Goal: Task Accomplishment & Management: Complete application form

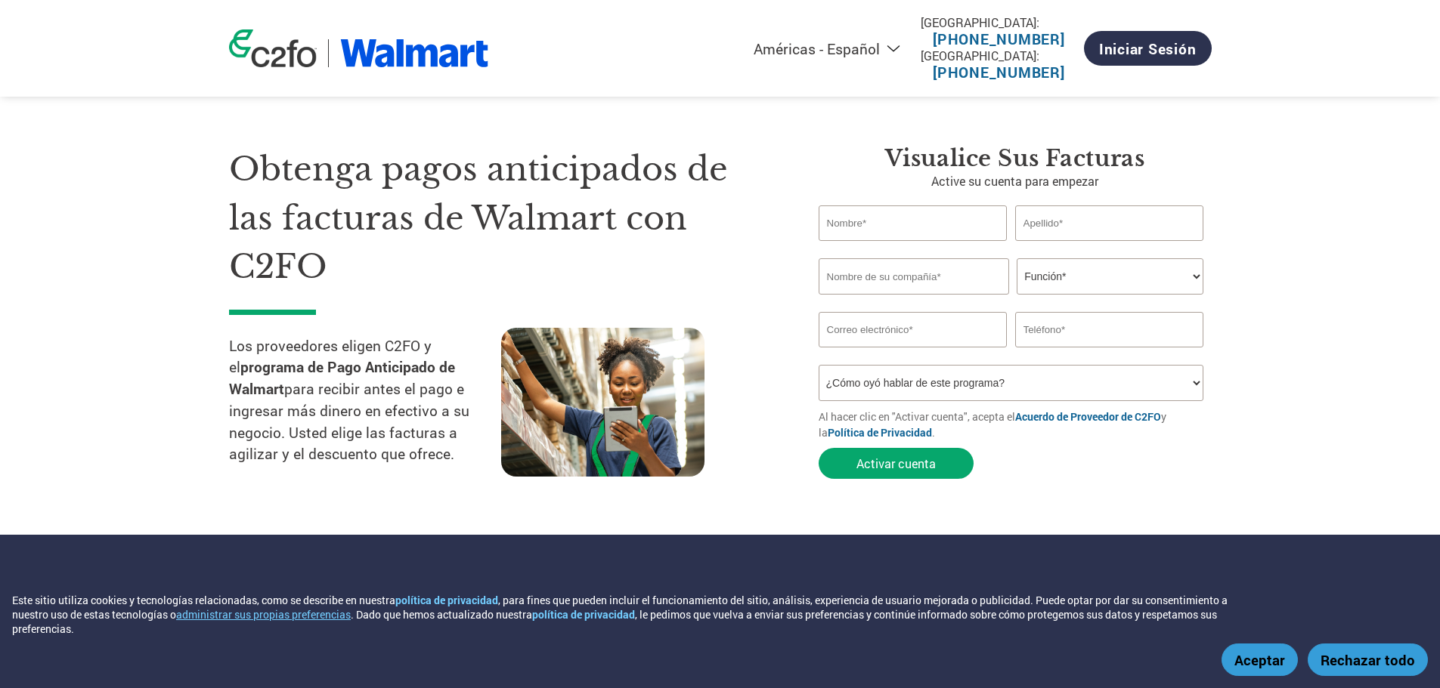
select select "es-MX"
click at [880, 223] on input "text" at bounding box center [912, 224] width 189 height 36
type input "[PERSON_NAME]"
click at [1108, 227] on input "text" at bounding box center [1109, 224] width 189 height 36
type input "[PERSON_NAME]"
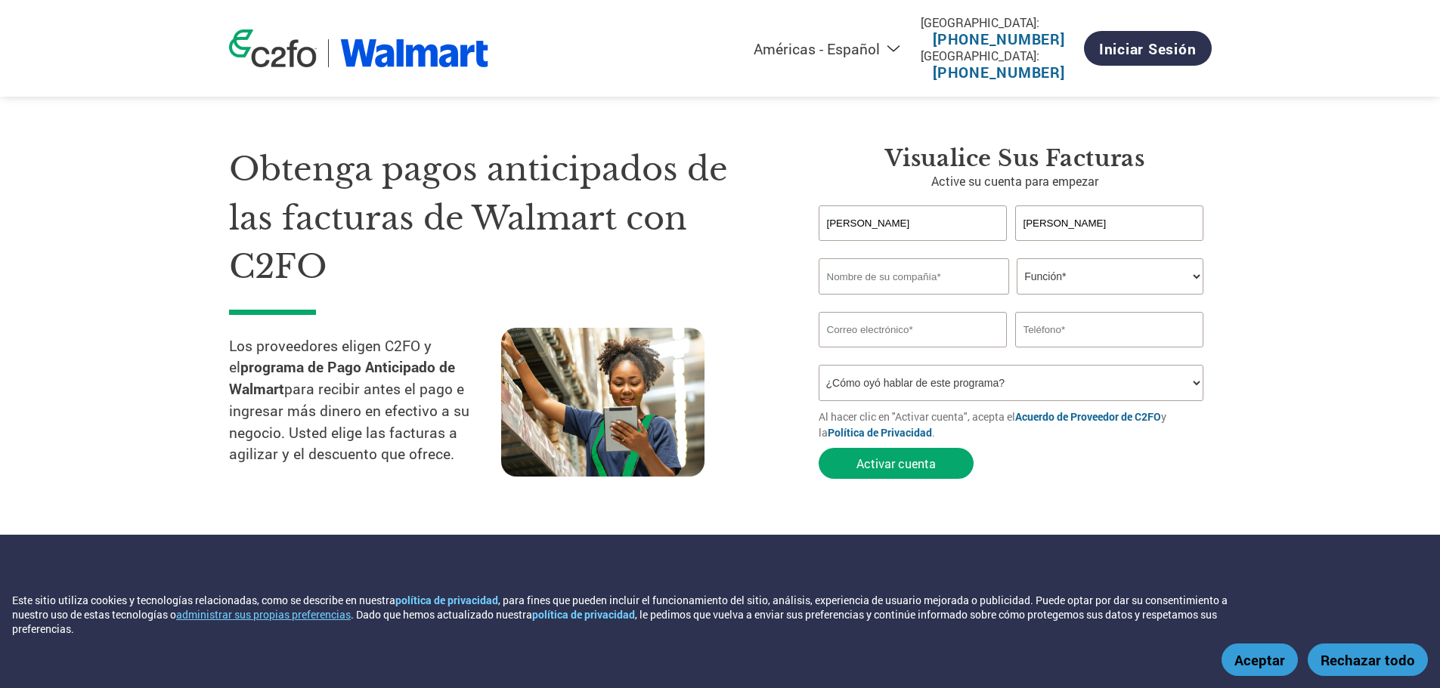
click at [918, 277] on input "text" at bounding box center [913, 276] width 190 height 36
type input "Importadora y comercializadora [PERSON_NAME] SPA"
click at [1061, 277] on select "Función* Director financiero Interventor Gestor de créditos Director de finanza…" at bounding box center [1109, 276] width 187 height 36
select select "CEO"
click at [1016, 258] on select "Función* Director financiero Interventor Gestor de créditos Director de finanza…" at bounding box center [1109, 276] width 187 height 36
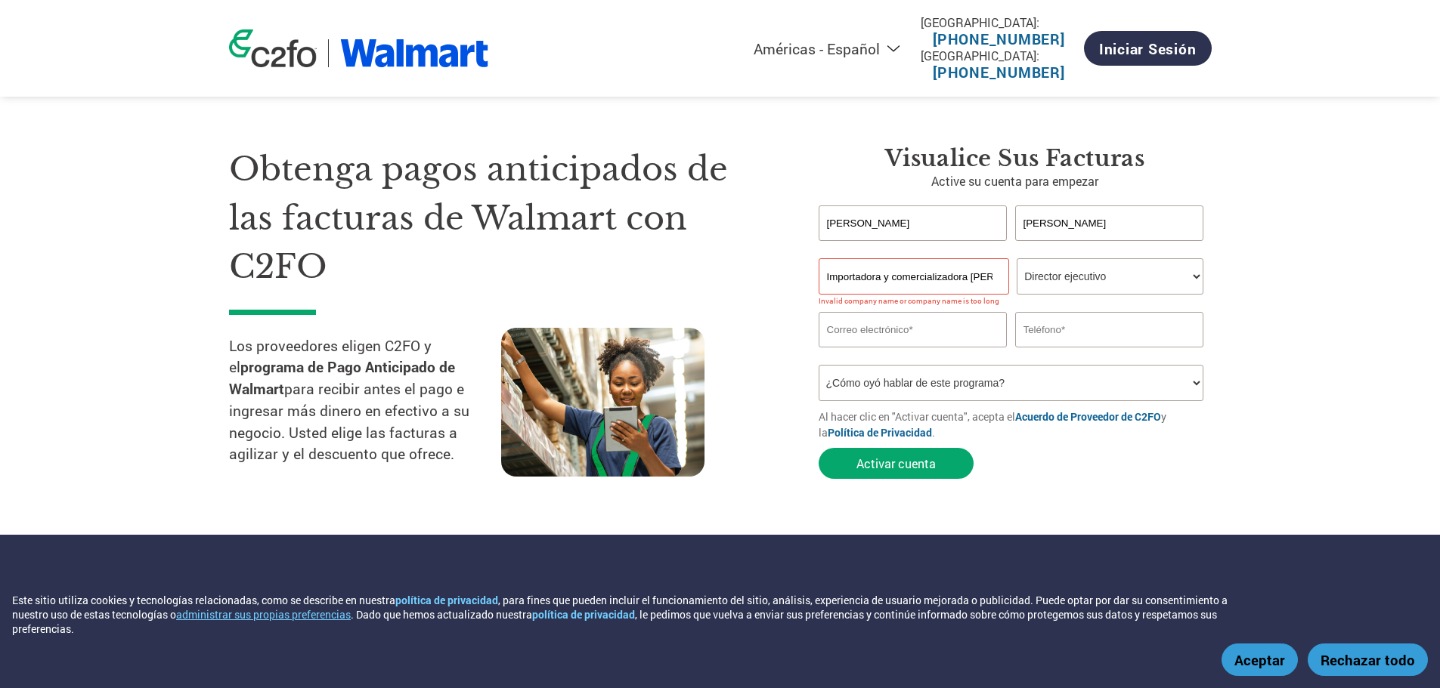
click at [849, 277] on input "Importadora y comercializadora [PERSON_NAME] SPA" at bounding box center [913, 276] width 190 height 36
type input "Impor. y comercializadora [PERSON_NAME] SPA"
click at [1073, 282] on select "Función* Director financiero Interventor Gestor de créditos Director de finanza…" at bounding box center [1109, 276] width 187 height 36
click at [877, 337] on input "email" at bounding box center [912, 330] width 189 height 36
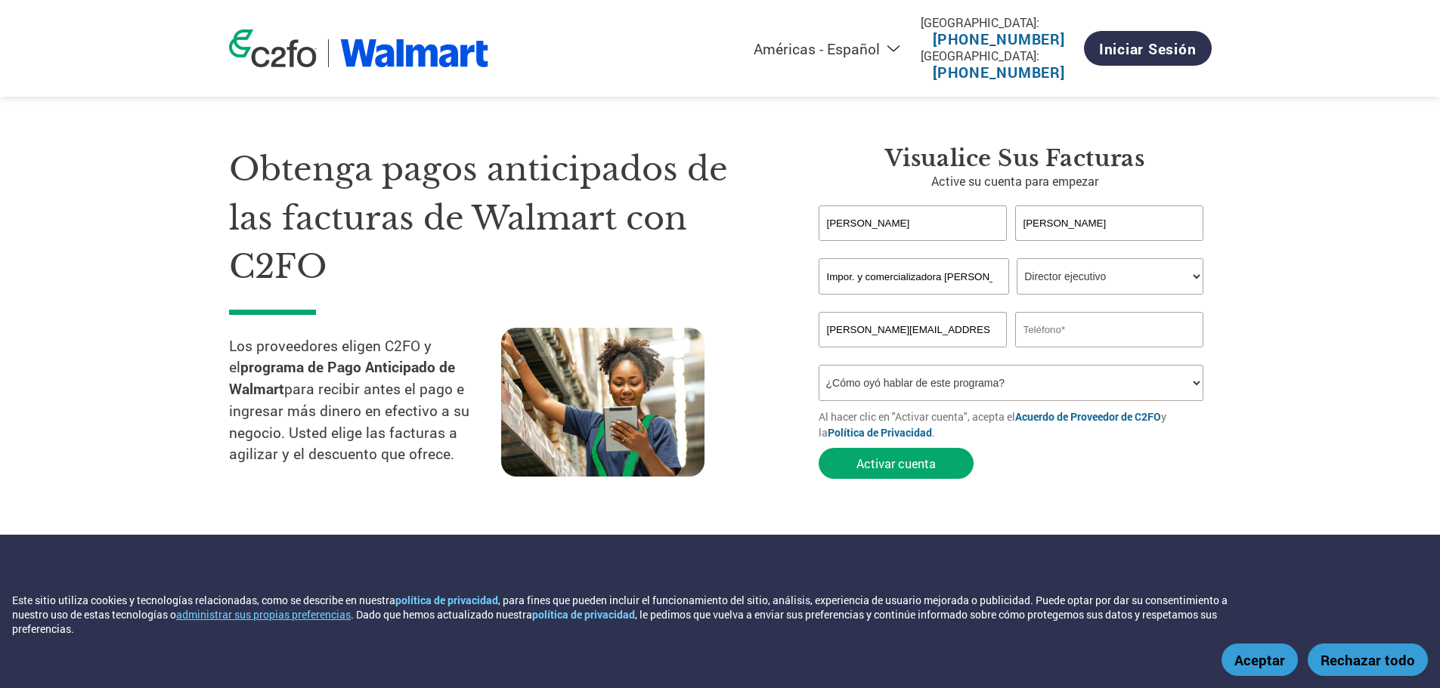
type input "[PERSON_NAME][EMAIL_ADDRESS][PERSON_NAME][PERSON_NAME][DOMAIN_NAME]"
click at [1060, 336] on input "text" at bounding box center [1109, 330] width 189 height 36
type input "[PHONE_NUMBER]"
click at [978, 391] on select "¿Cómo oyó hablar de este programa? Recibió una carta Correo electrónico Redes s…" at bounding box center [1010, 383] width 385 height 36
select select "At an event"
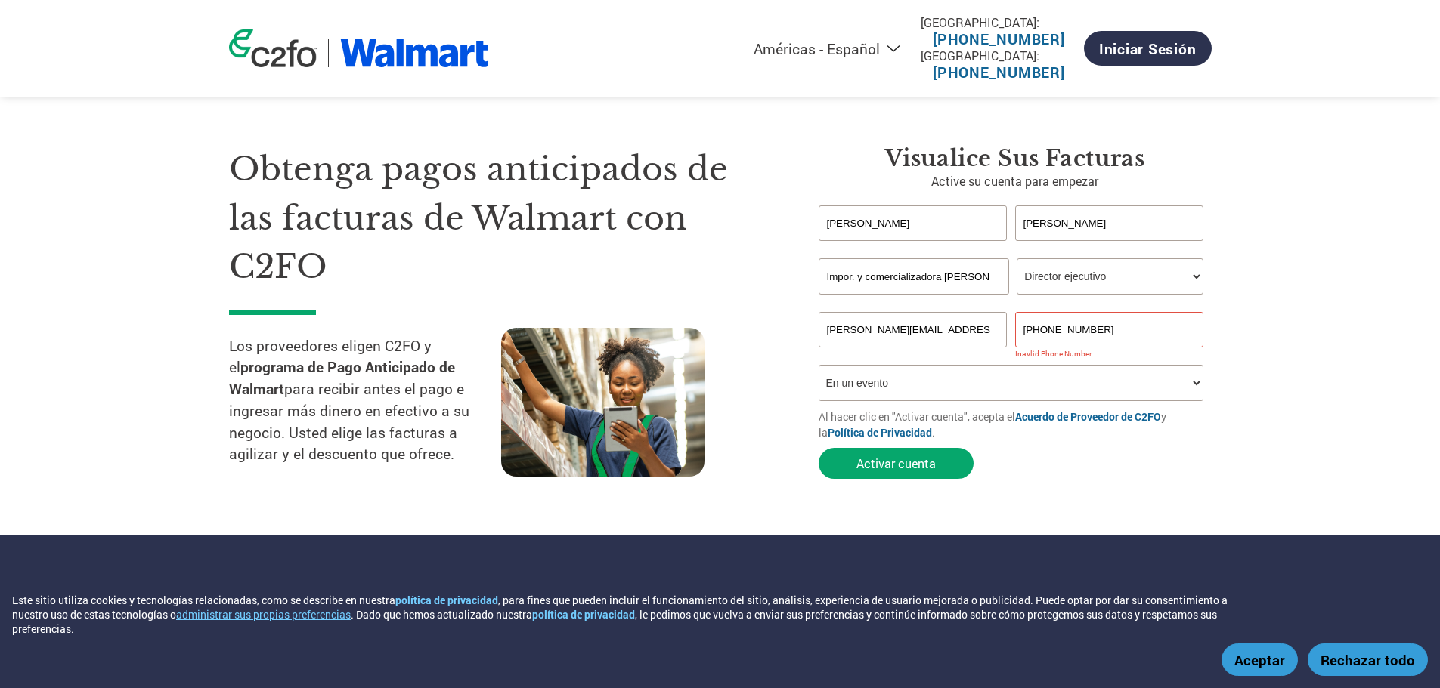
click at [818, 365] on select "¿Cómo oyó hablar de este programa? Recibió una carta Correo electrónico Redes s…" at bounding box center [1010, 383] width 385 height 36
click at [1043, 330] on input "[PHONE_NUMBER]" at bounding box center [1109, 330] width 189 height 36
type input "[PHONE_NUMBER]"
click at [1186, 499] on section "Obtenga pagos anticipados de las facturas de Walmart con C2FO Los proveedores e…" at bounding box center [720, 297] width 1440 height 475
click at [905, 466] on button "Activar cuenta" at bounding box center [895, 463] width 155 height 31
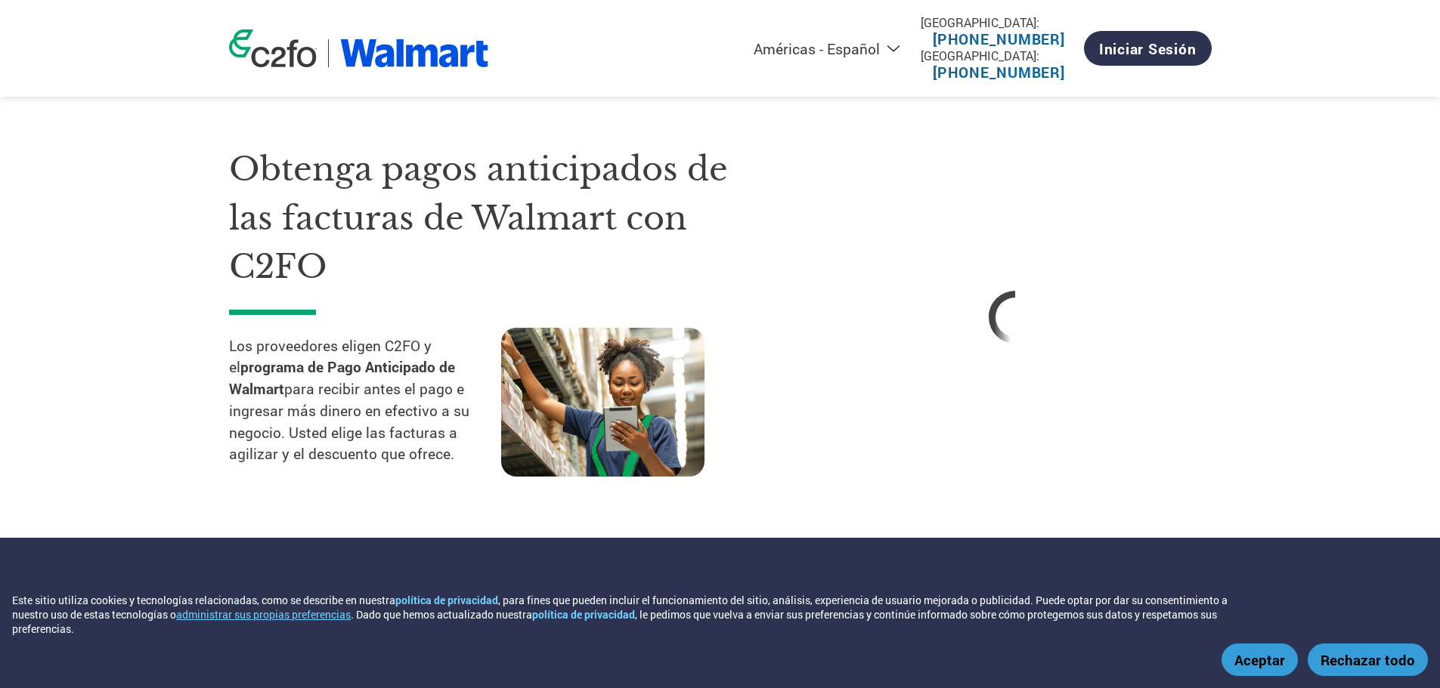
click at [1254, 668] on button "Aceptar" at bounding box center [1259, 660] width 76 height 32
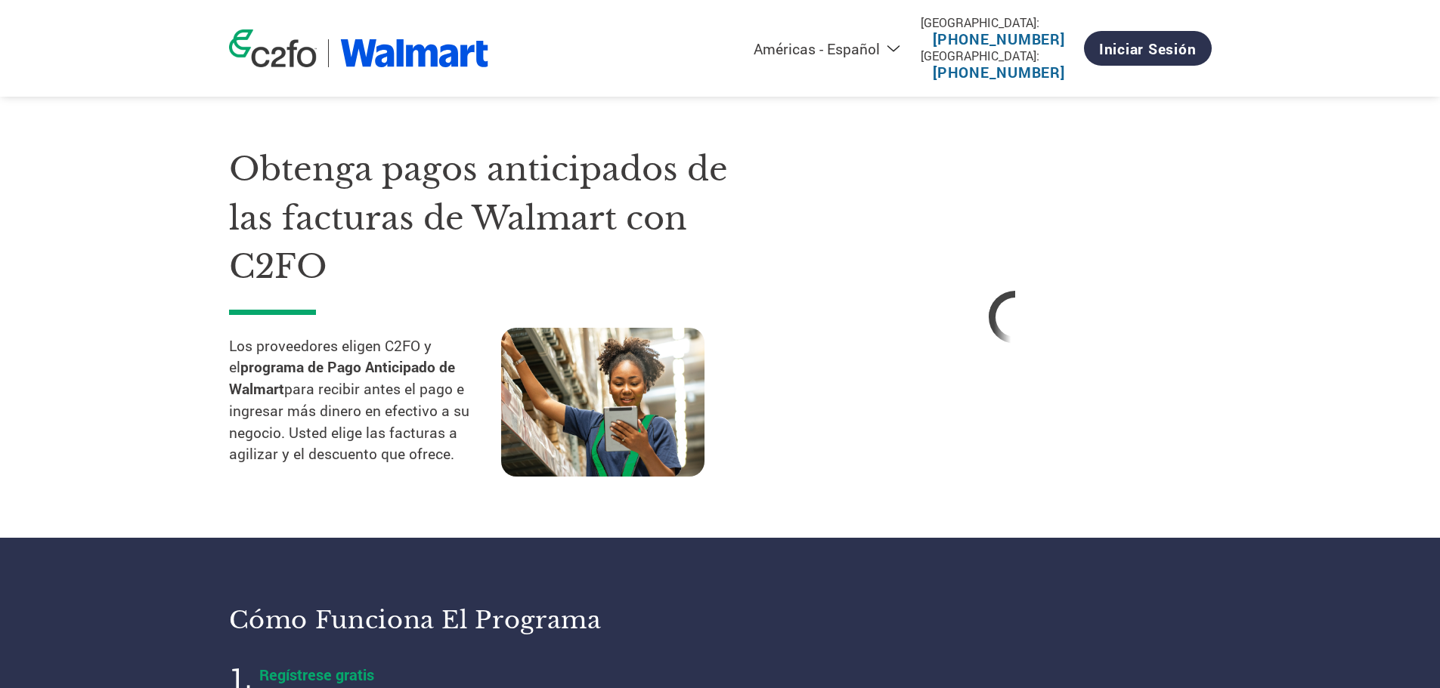
select select "es-MX"
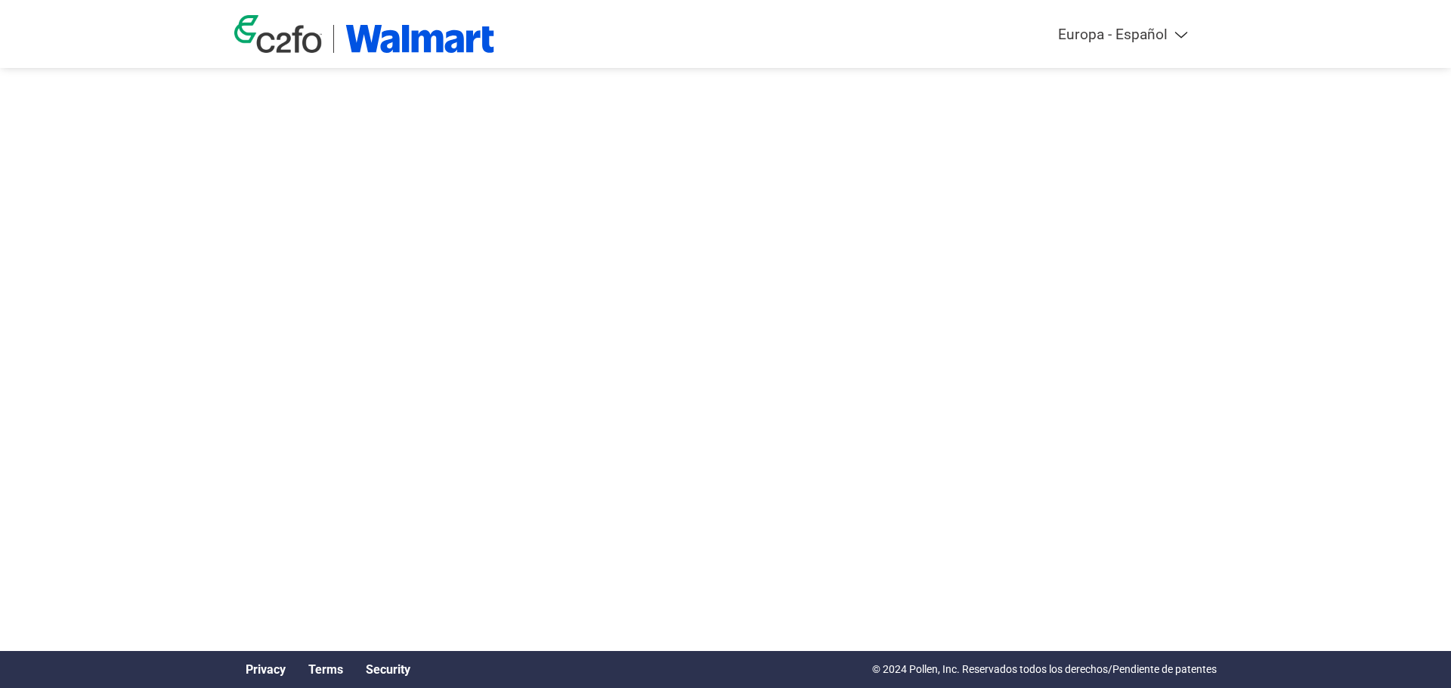
select select "es-ES"
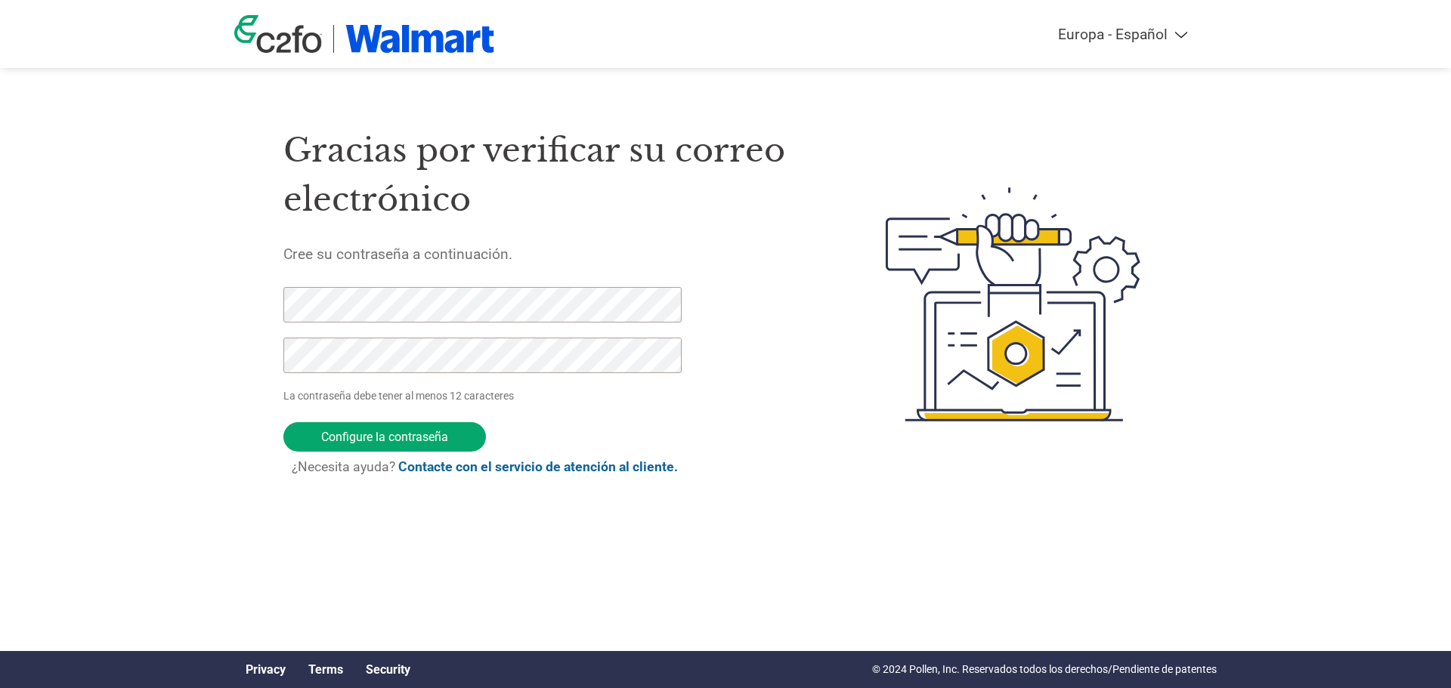
click at [192, 276] on div "Americas - English Américas - Español [GEOGRAPHIC_DATA] - Português Amériques -…" at bounding box center [725, 244] width 1451 height 489
click at [395, 440] on input "Configure la contraseña" at bounding box center [384, 436] width 203 height 29
